Goal: Task Accomplishment & Management: Manage account settings

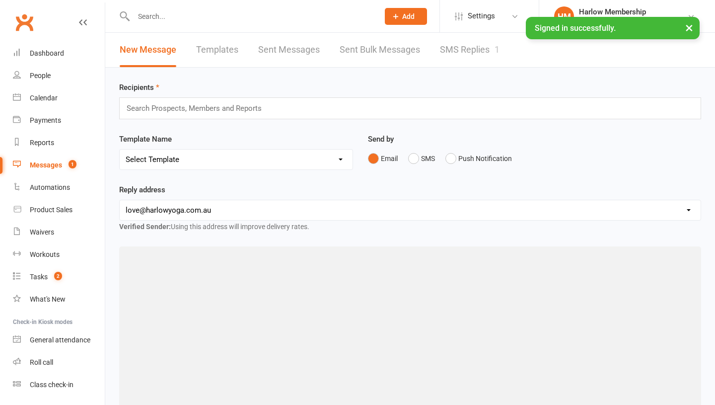
click at [460, 57] on link "SMS Replies 1" at bounding box center [470, 50] width 60 height 34
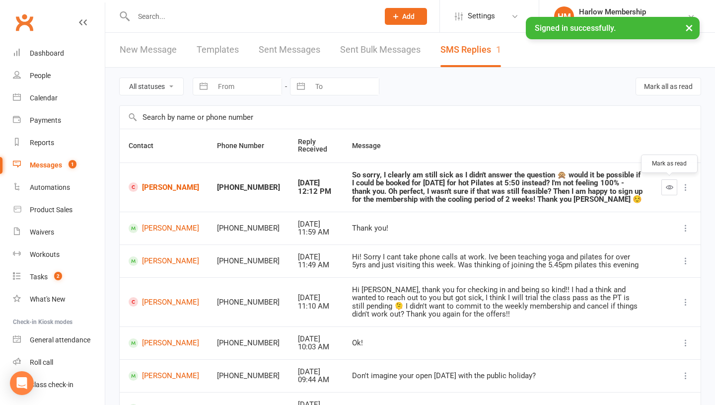
click at [667, 188] on icon "button" at bounding box center [669, 186] width 7 height 7
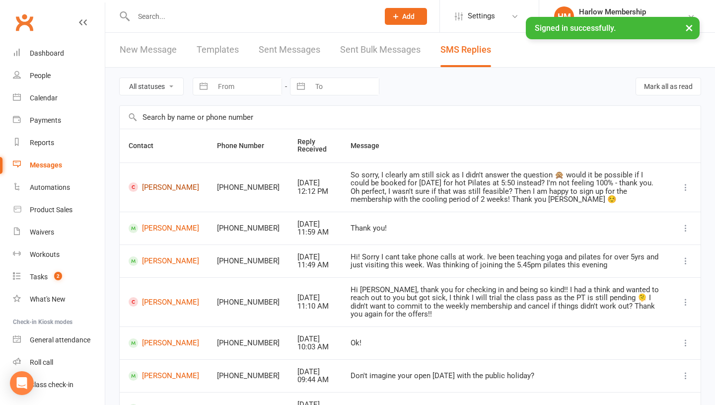
click at [155, 190] on link "Regina Chang" at bounding box center [164, 186] width 71 height 9
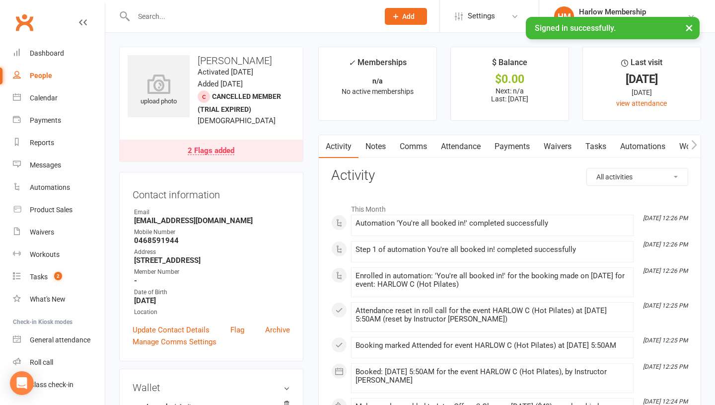
click at [461, 145] on link "Attendance" at bounding box center [461, 146] width 54 height 23
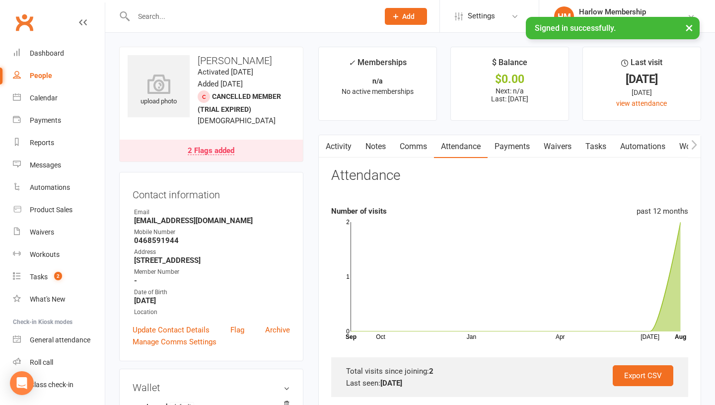
click at [343, 150] on link "Activity" at bounding box center [339, 146] width 40 height 23
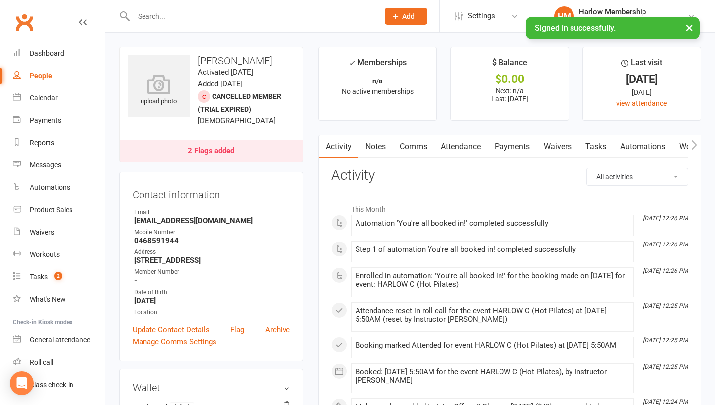
click at [82, 25] on icon at bounding box center [83, 22] width 8 height 8
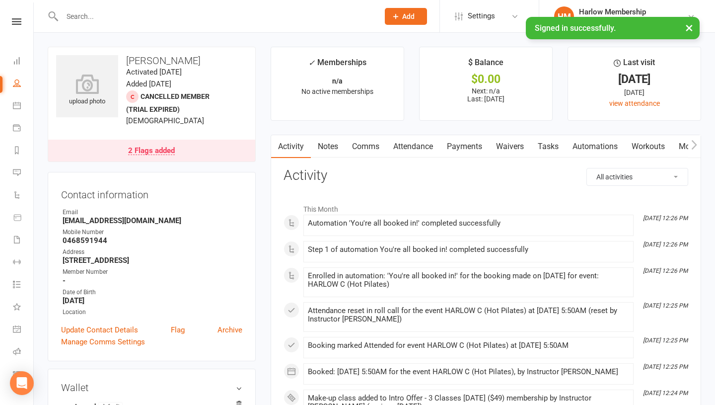
click at [18, 16] on nav "Clubworx Dashboard People Calendar Payments Reports Messages Automations Produc…" at bounding box center [17, 204] width 34 height 405
click at [18, 24] on icon at bounding box center [16, 21] width 9 height 6
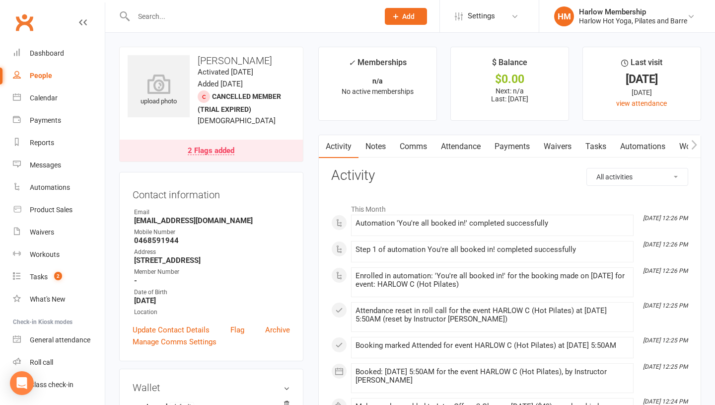
scroll to position [201, 0]
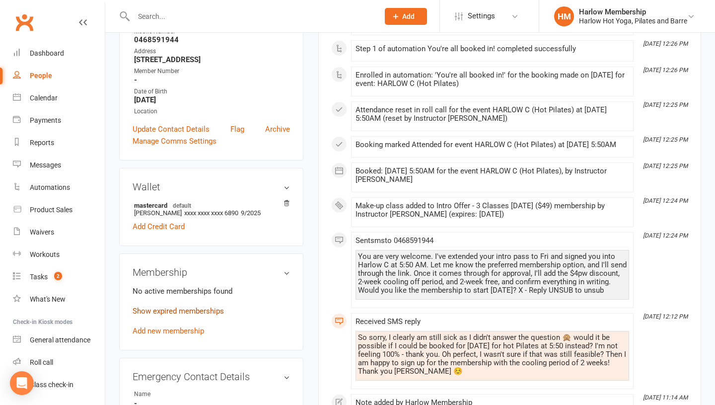
click at [177, 315] on link "Show expired memberships" at bounding box center [178, 310] width 91 height 9
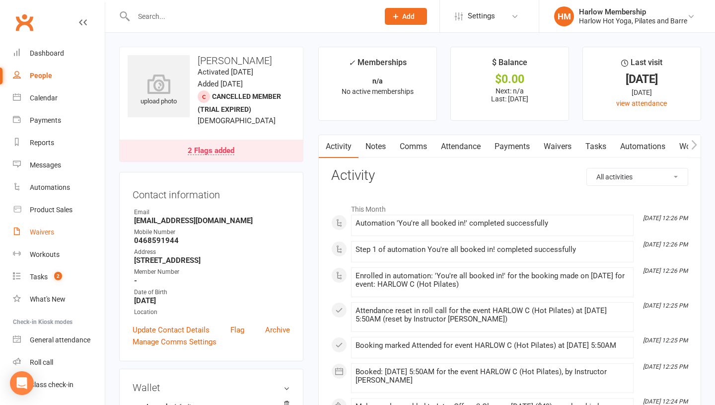
click at [42, 233] on div "Waivers" at bounding box center [42, 232] width 24 height 8
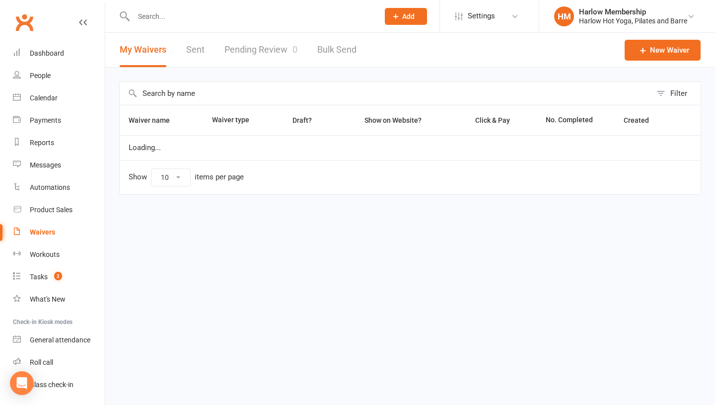
select select "100"
click at [193, 62] on link "Sent" at bounding box center [195, 50] width 18 height 34
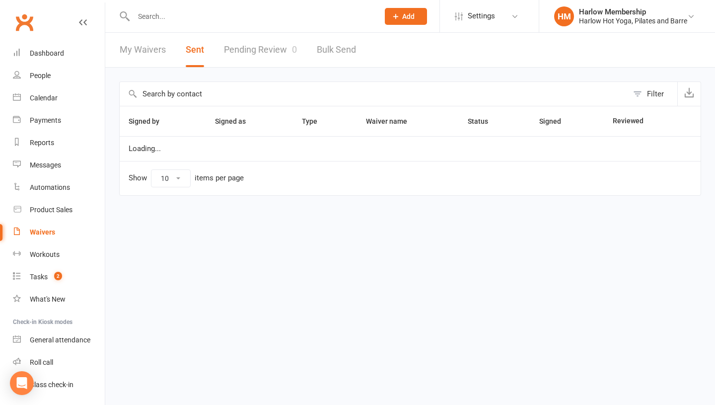
select select "100"
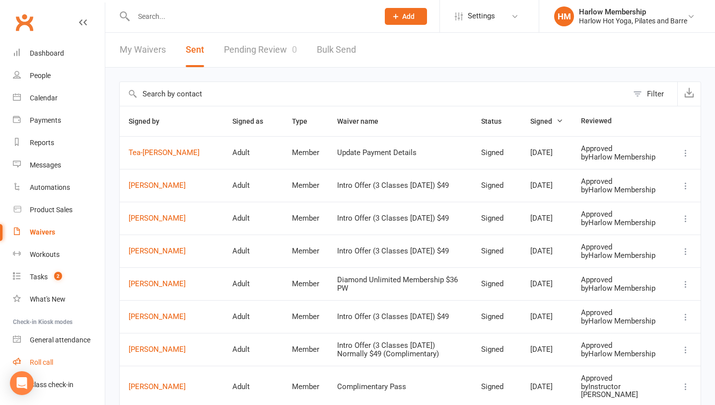
click at [48, 361] on div "Roll call" at bounding box center [41, 362] width 23 height 8
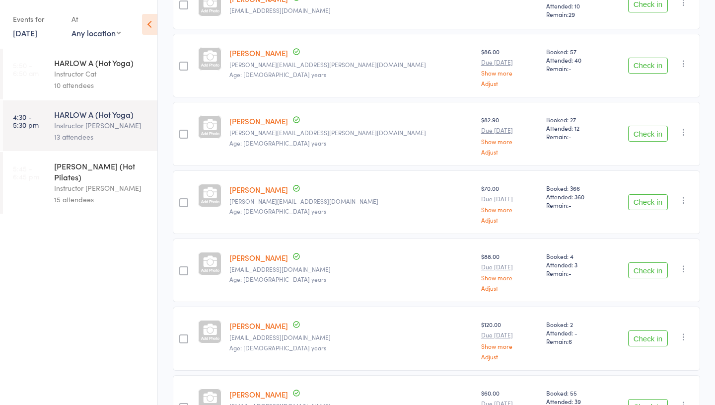
scroll to position [664, 0]
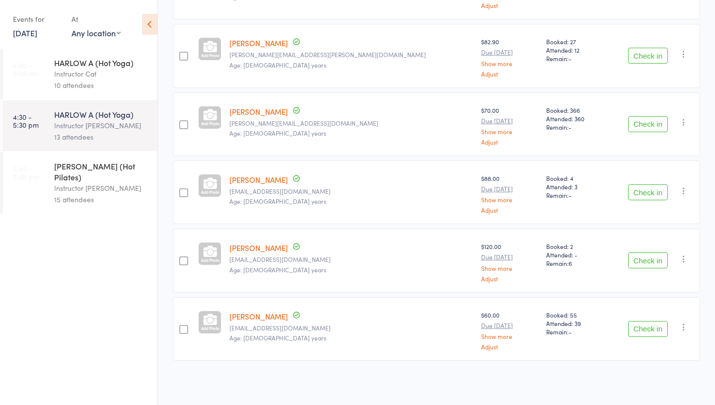
click at [91, 194] on div "15 attendees" at bounding box center [101, 199] width 95 height 11
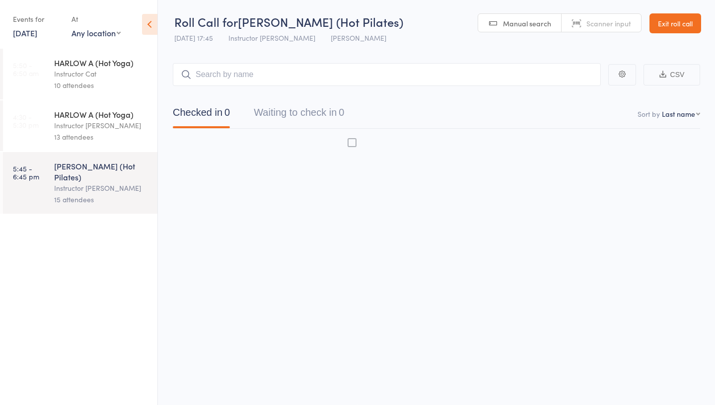
scroll to position [0, 0]
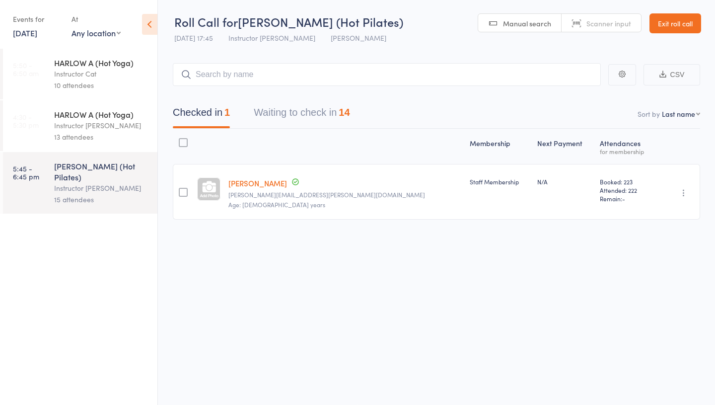
click at [685, 192] on icon "button" at bounding box center [684, 193] width 10 height 10
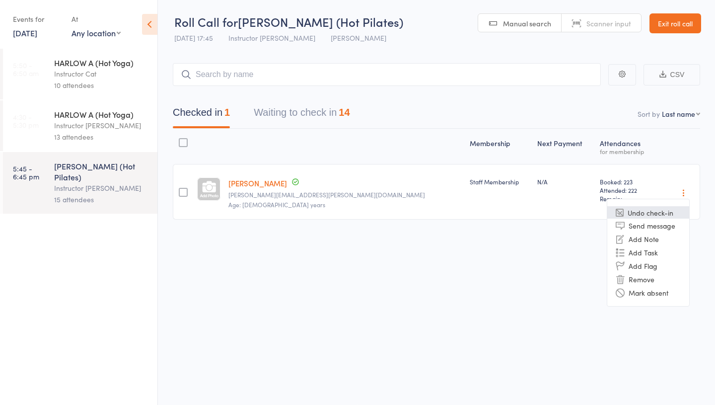
click at [666, 210] on li "Undo check-in" at bounding box center [648, 212] width 82 height 12
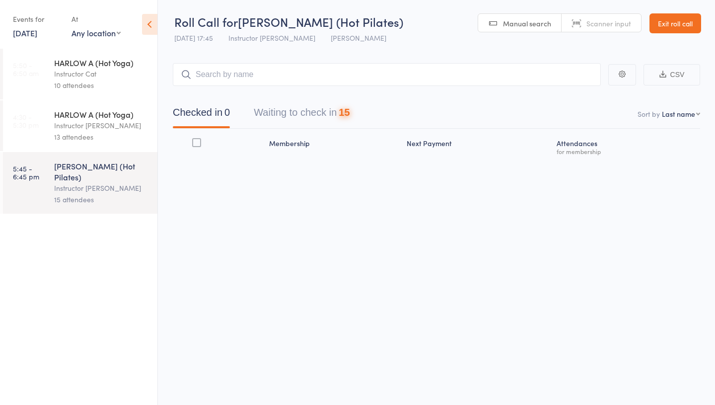
click at [329, 116] on button "Waiting to check in 15" at bounding box center [302, 115] width 96 height 26
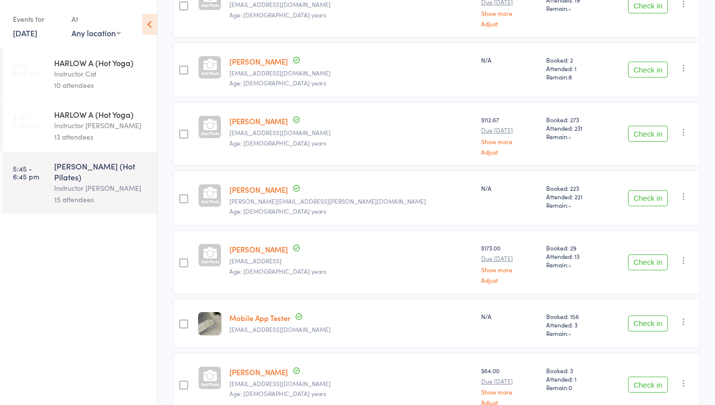
scroll to position [792, 0]
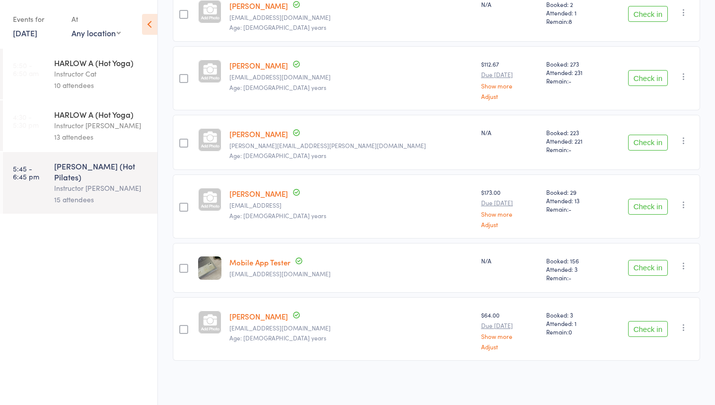
click at [682, 141] on icon "button" at bounding box center [684, 141] width 10 height 10
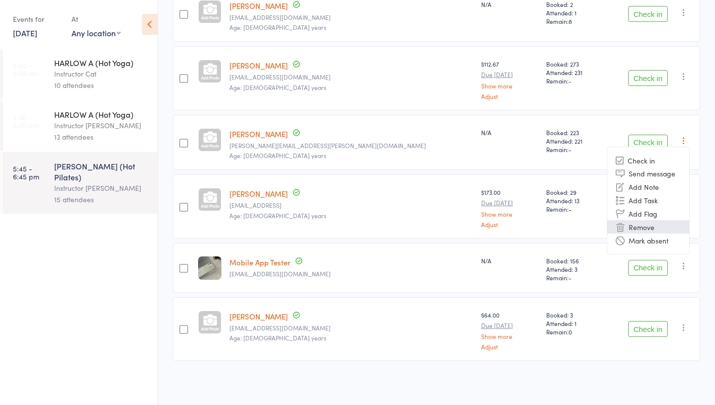
click at [652, 230] on li "Remove" at bounding box center [648, 226] width 82 height 13
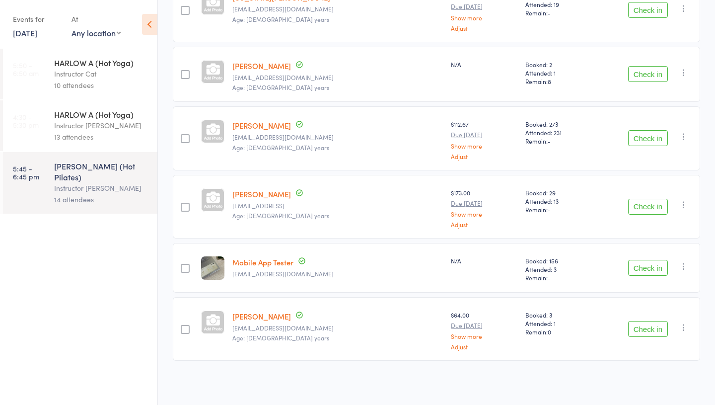
scroll to position [732, 0]
click at [269, 317] on link "[PERSON_NAME]" at bounding box center [261, 316] width 59 height 10
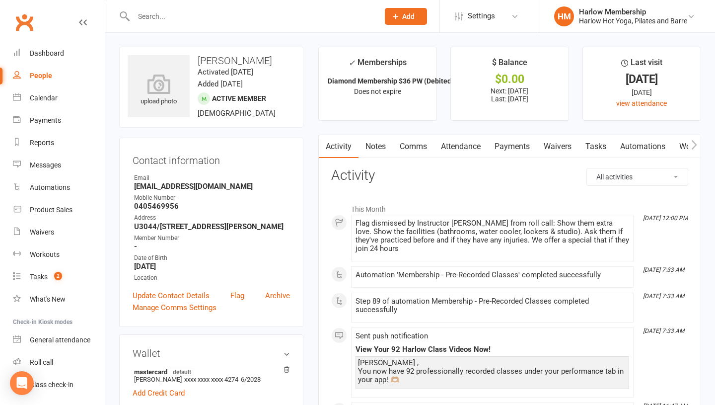
click at [606, 142] on link "Tasks" at bounding box center [595, 146] width 35 height 23
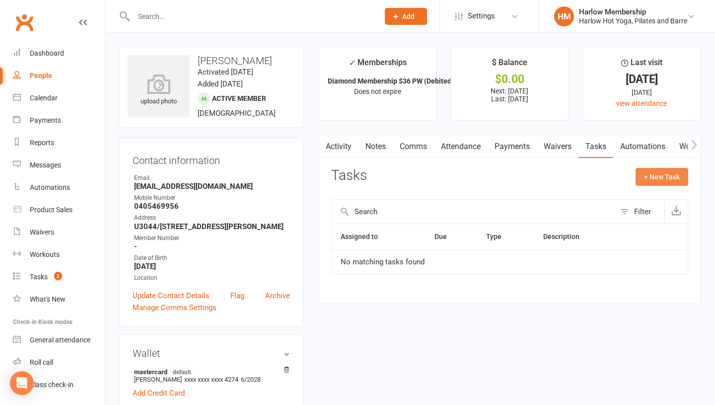
click at [643, 170] on button "+ New Task" at bounding box center [662, 177] width 53 height 18
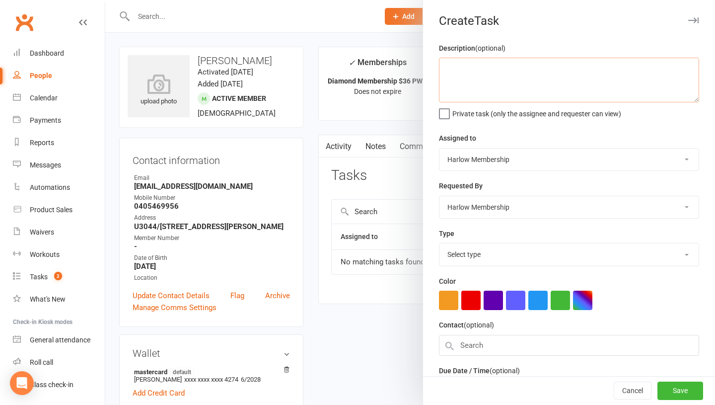
click at [504, 70] on textarea at bounding box center [569, 80] width 260 height 45
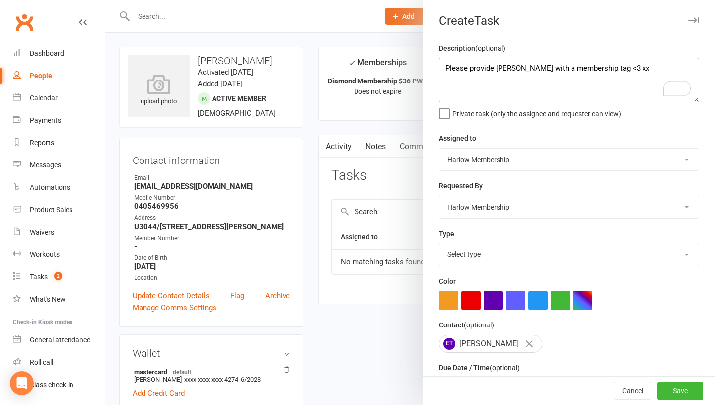
click at [444, 71] on textarea "Please provide [PERSON_NAME] with a membership tag <3 xx" at bounding box center [569, 80] width 260 height 45
type textarea "Attn [PERSON_NAME] - please provide [PERSON_NAME] with a membership tag <3 xx"
click at [481, 163] on select "Harlow Membership Instructor [US_STATE] Instructor [PERSON_NAME] Accounts [PERS…" at bounding box center [568, 159] width 259 height 22
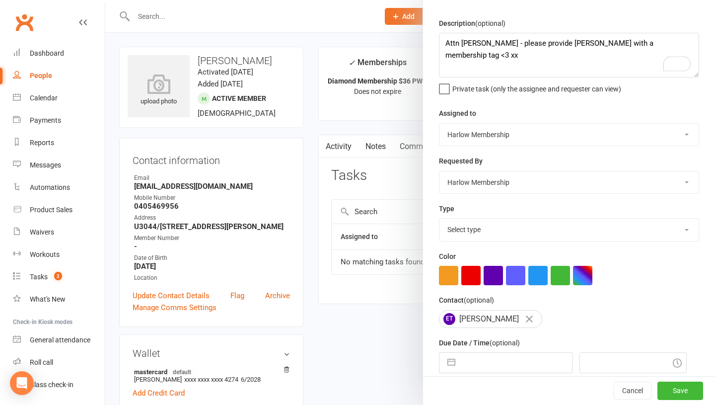
click at [492, 237] on select "Select type [DOMAIN_NAME] lead - induction 1. won membership 2. hot lead - atte…" at bounding box center [568, 229] width 259 height 22
select select "30986"
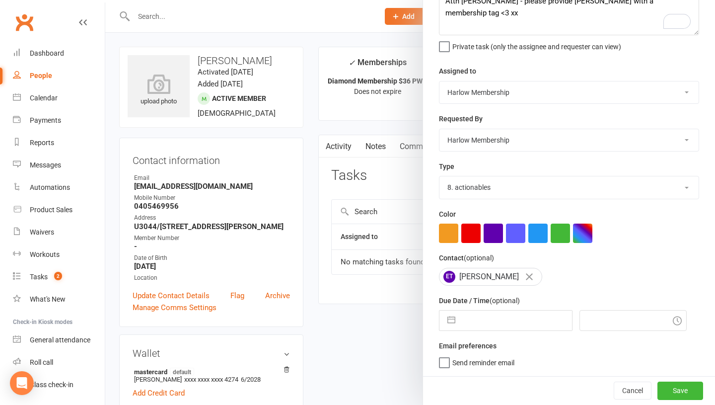
click at [479, 316] on input "text" at bounding box center [516, 320] width 112 height 20
select select "6"
select select "2025"
select select "7"
select select "2025"
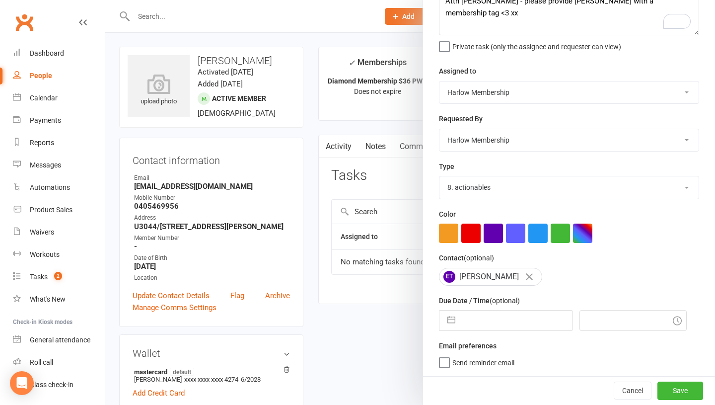
select select "8"
select select "2025"
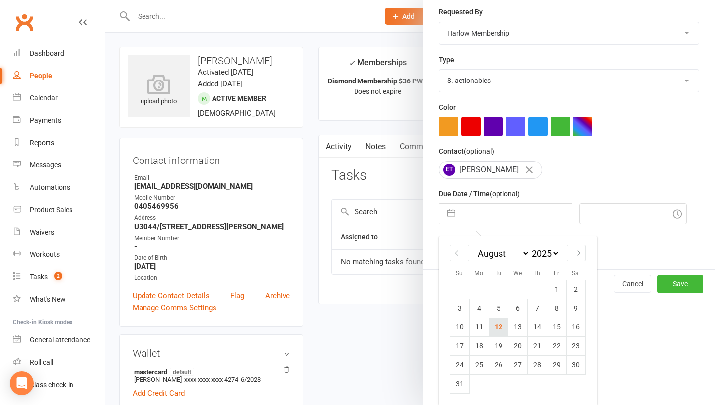
click at [498, 325] on td "12" at bounding box center [498, 326] width 19 height 19
type input "[DATE]"
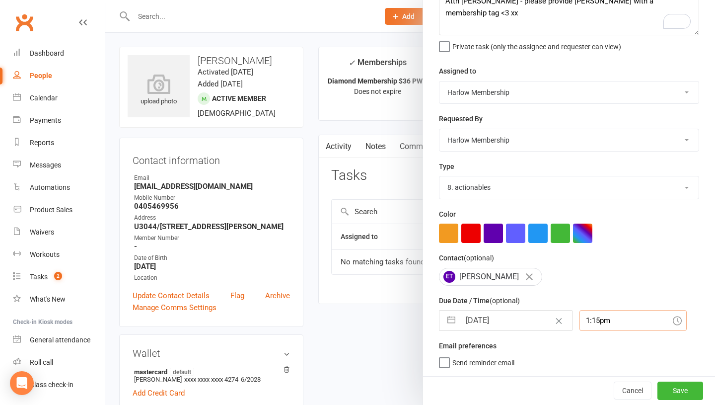
scroll to position [93, 0]
click at [586, 328] on div "1:15pm" at bounding box center [632, 320] width 107 height 21
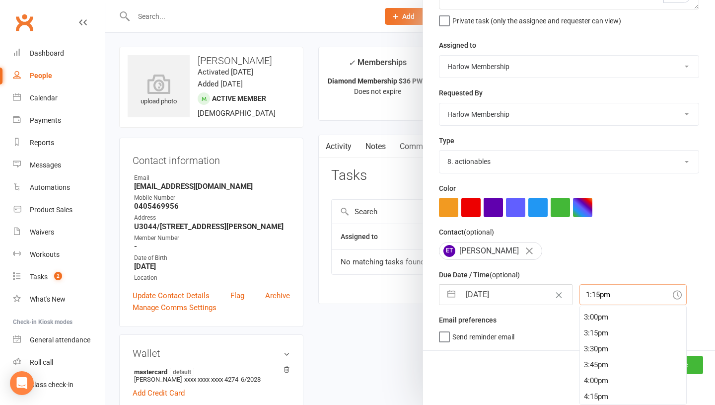
scroll to position [951, 0]
click at [581, 378] on div "4:00pm" at bounding box center [633, 380] width 106 height 16
type input "4:00pm"
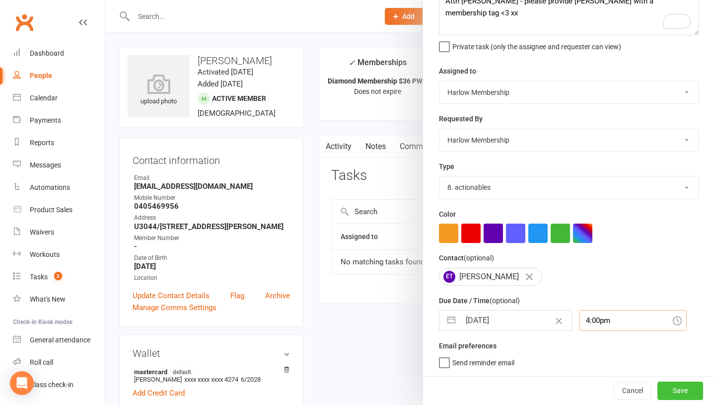
scroll to position [67, 0]
click at [676, 393] on button "Save" at bounding box center [680, 390] width 46 height 18
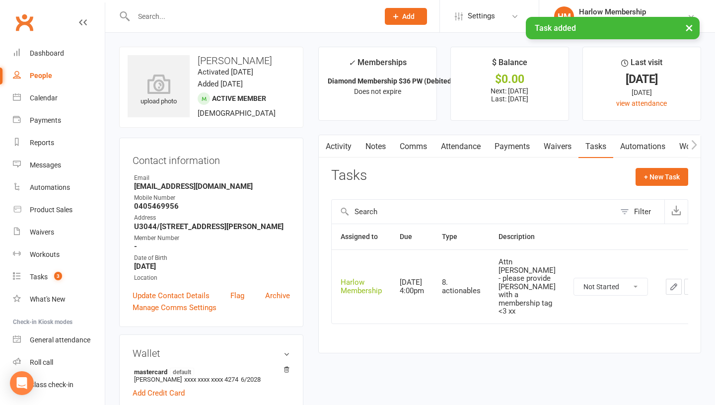
click at [671, 285] on icon "button" at bounding box center [674, 286] width 6 height 6
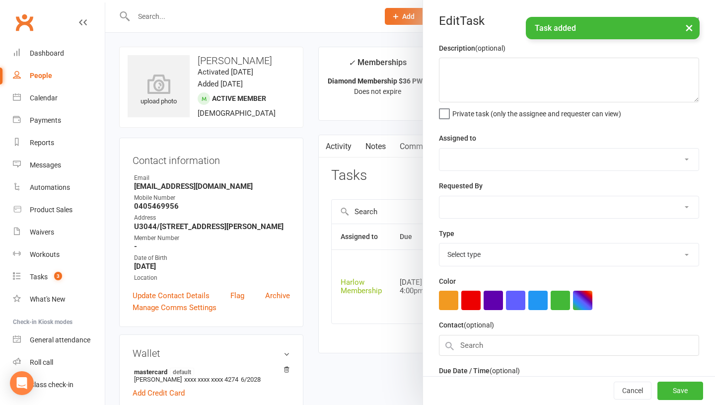
type textarea "Attn [PERSON_NAME] - please provide [PERSON_NAME] with a membership tag <3 xx"
select select "47368"
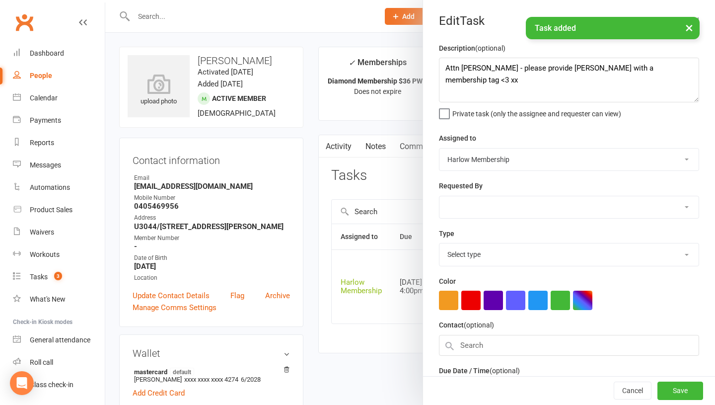
select select "47368"
type input "[DATE]"
type input "4:00pm"
select select "30986"
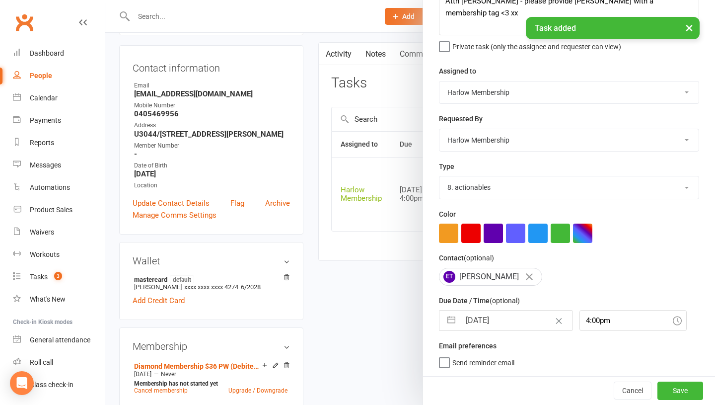
scroll to position [96, 0]
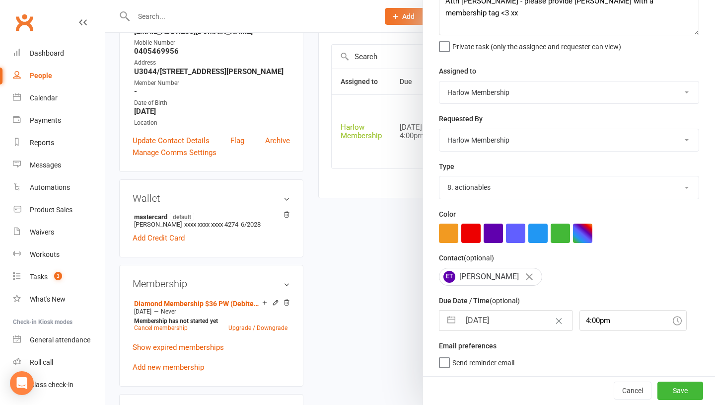
click at [547, 368] on div "Description (optional) Attn Jess - please provide [PERSON_NAME] with a membersh…" at bounding box center [569, 175] width 292 height 401
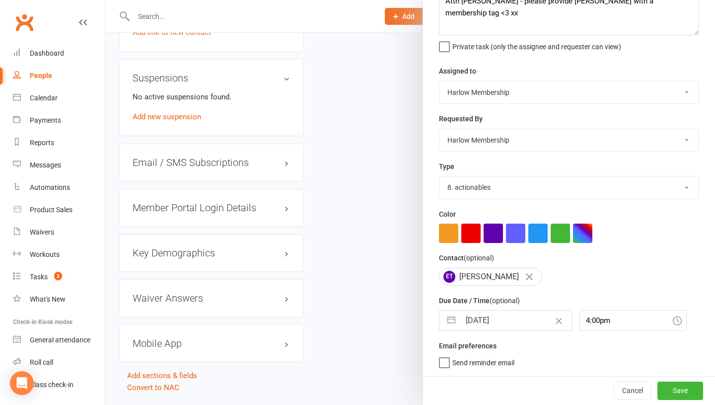
scroll to position [785, 0]
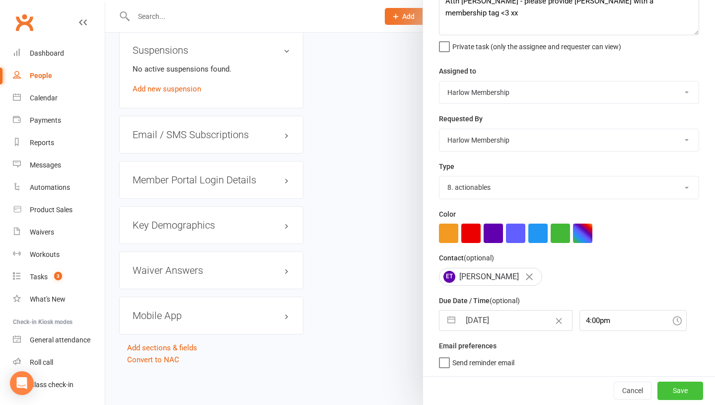
click at [685, 392] on button "Save" at bounding box center [680, 390] width 46 height 18
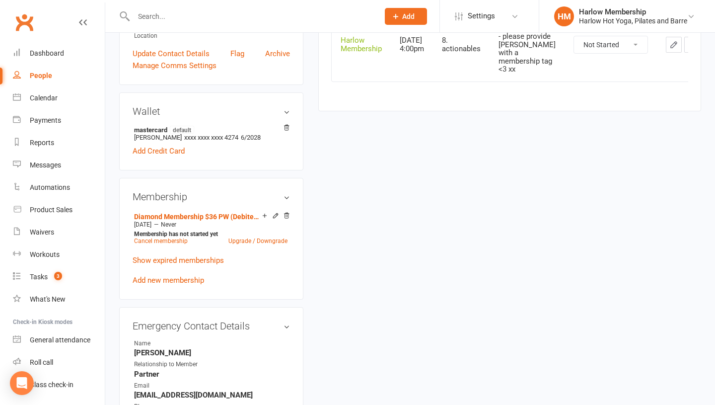
scroll to position [0, 0]
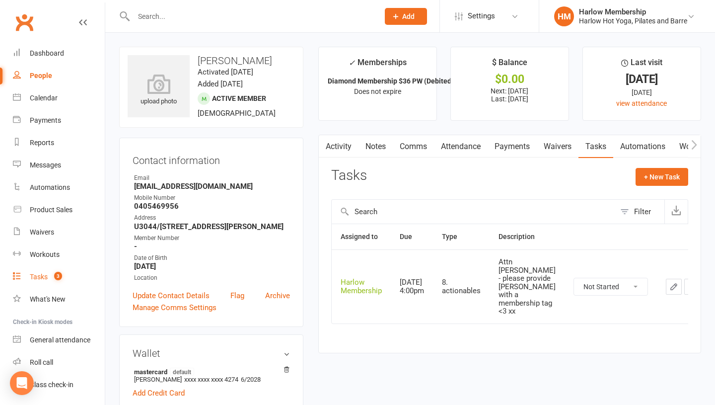
click at [52, 277] on count-badge "3" at bounding box center [55, 277] width 13 height 8
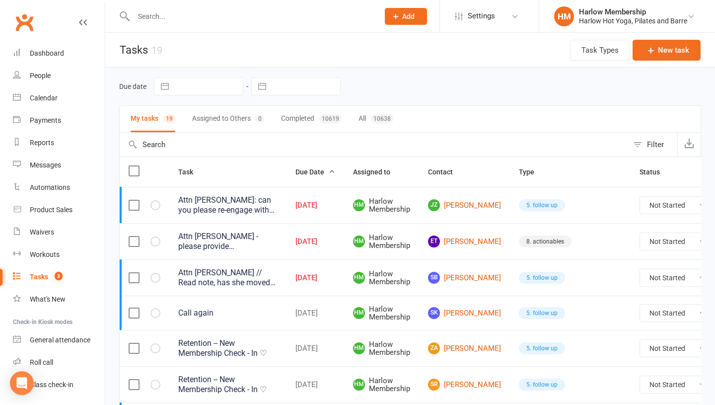
scroll to position [27, 0]
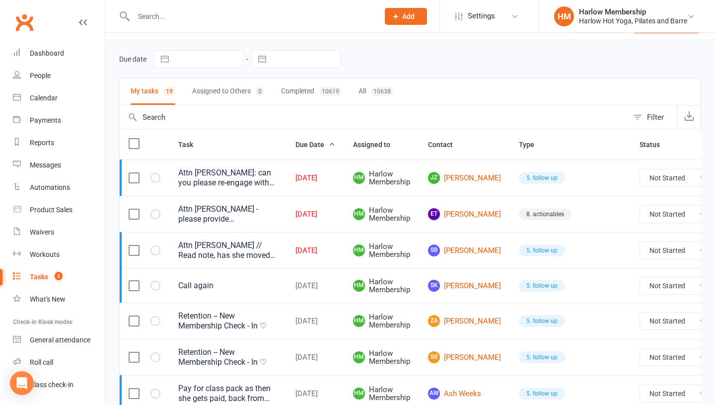
click at [225, 182] on div "Attn [PERSON_NAME]: can you please re-engage with call. He was going OS on work…" at bounding box center [227, 178] width 99 height 20
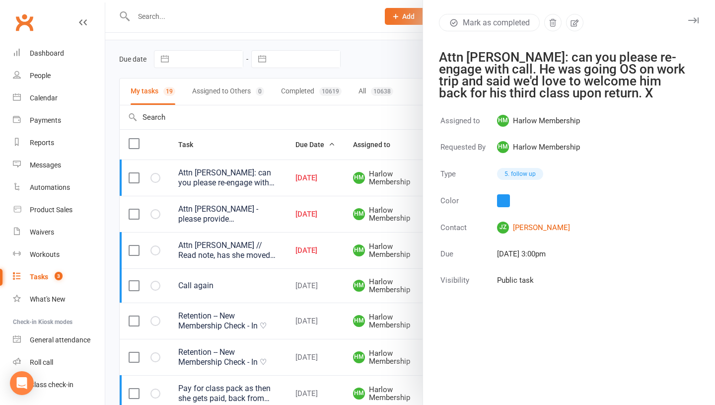
click at [231, 219] on div at bounding box center [410, 202] width 610 height 405
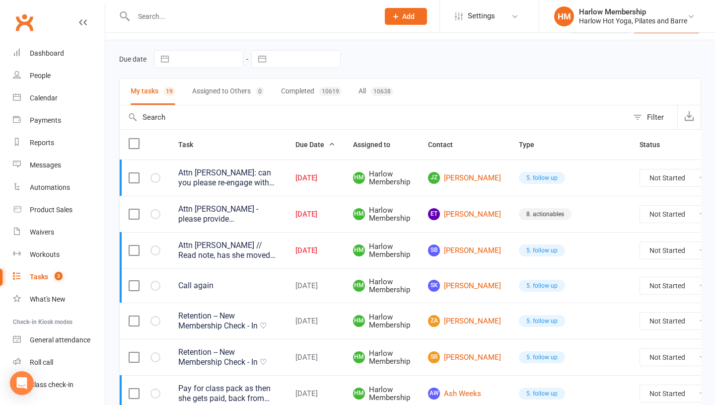
click at [218, 257] on div "Attn Jess // Read note, has she moved back to brisbane?" at bounding box center [227, 250] width 99 height 20
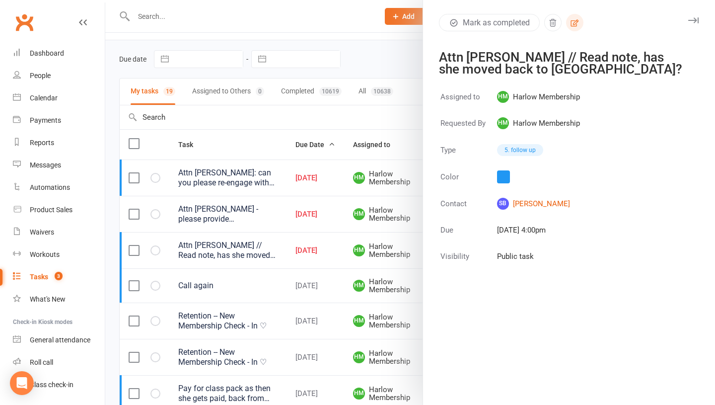
click at [576, 21] on icon "button" at bounding box center [575, 22] width 8 height 7
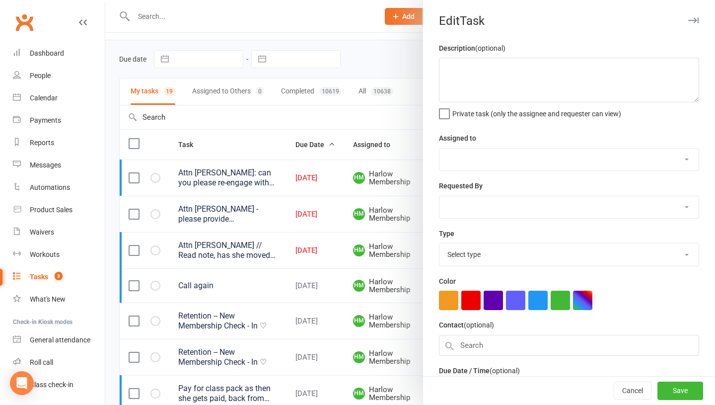
type textarea "Attn Jess // Read note, has she moved back to brisbane?"
select select "47368"
type input "12 Aug 2025"
type input "4:00pm"
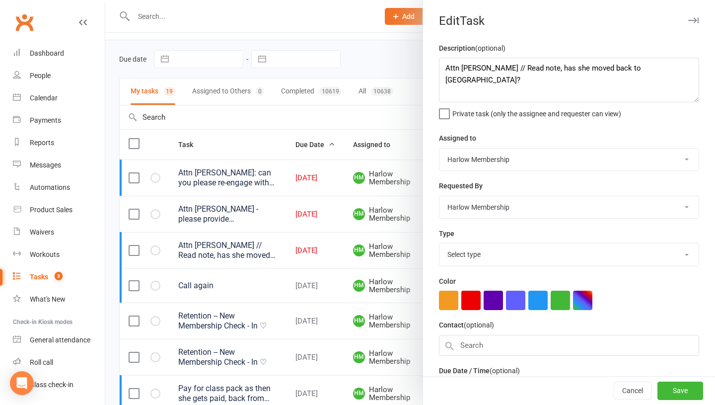
select select "27606"
click at [478, 67] on textarea "Attn Jess // Read note, has she moved back to brisbane?" at bounding box center [569, 80] width 260 height 45
type textarea "Attn [PERSON_NAME] <3// Read note, has she moved back to [GEOGRAPHIC_DATA]?"
click at [681, 395] on button "Save" at bounding box center [680, 391] width 46 height 18
